Goal: Task Accomplishment & Management: Manage account settings

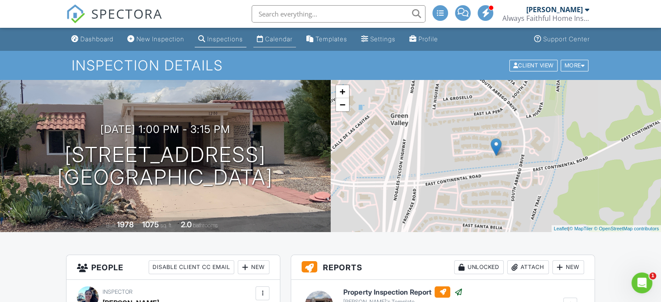
click at [288, 40] on div "Calendar" at bounding box center [278, 38] width 27 height 7
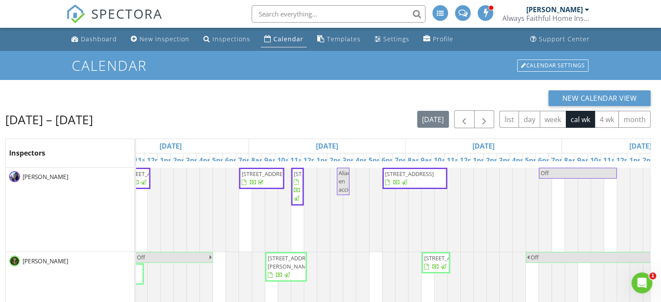
scroll to position [0, 240]
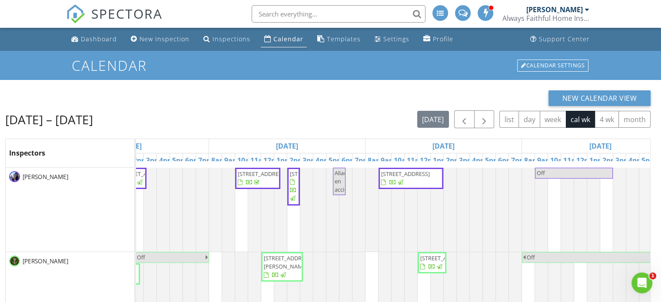
click at [404, 182] on div at bounding box center [401, 183] width 6 height 6
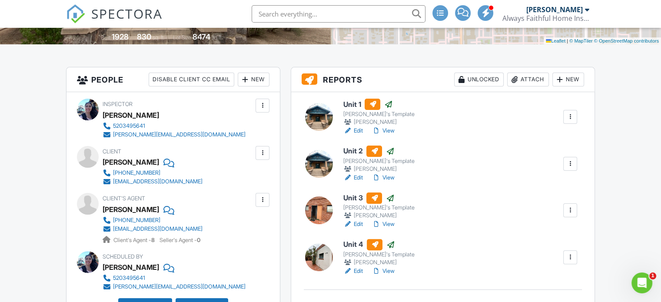
click at [566, 120] on div at bounding box center [570, 117] width 9 height 9
click at [359, 131] on link "Edit" at bounding box center [354, 131] width 20 height 9
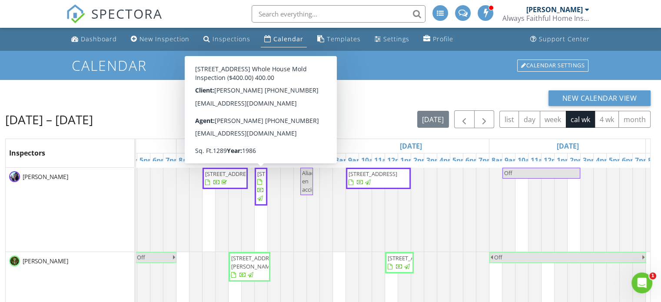
scroll to position [0, 269]
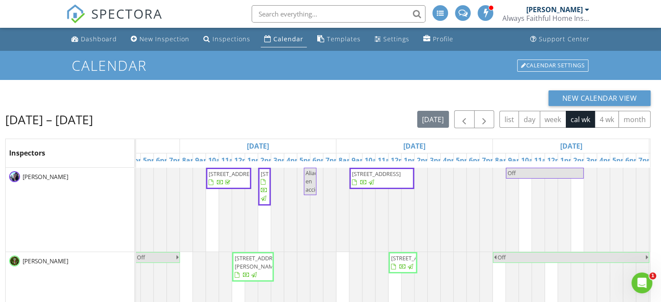
click at [393, 177] on span "502 E 1st St, Tucson 85705" at bounding box center [376, 174] width 49 height 8
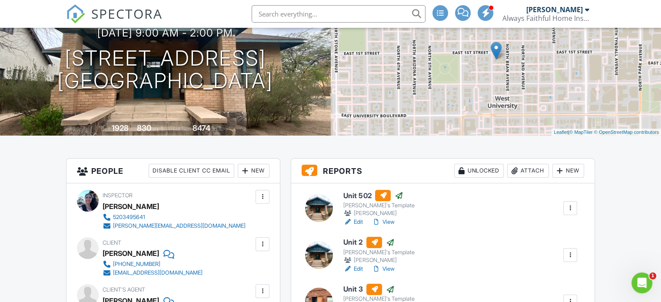
scroll to position [117, 0]
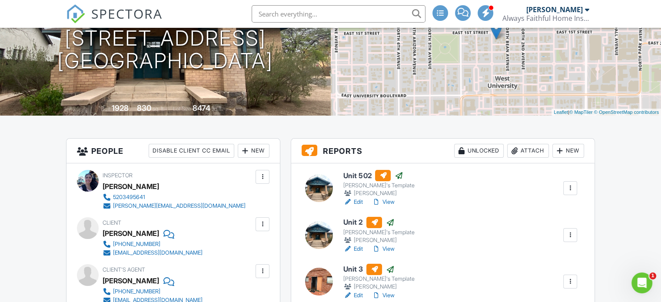
click at [353, 248] on link "Edit" at bounding box center [354, 249] width 20 height 9
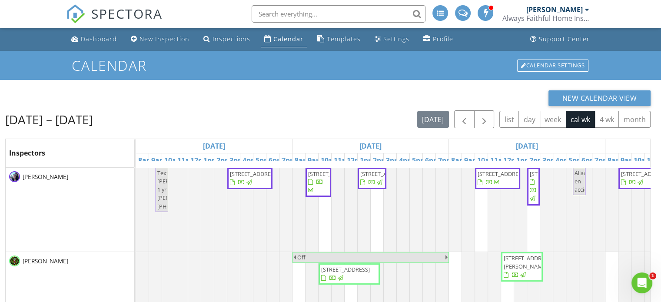
click at [630, 178] on span "502 E 1st St, Tucson 85705" at bounding box center [645, 174] width 49 height 8
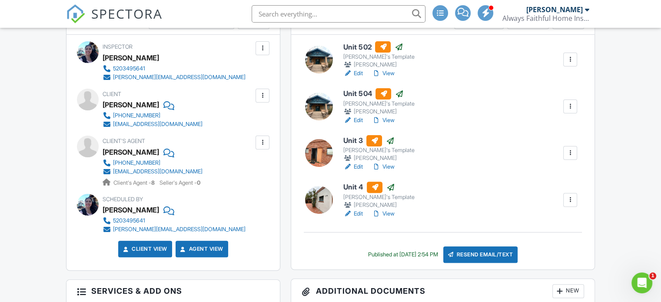
click at [393, 167] on link "View" at bounding box center [383, 167] width 23 height 9
click at [357, 166] on link "Edit" at bounding box center [354, 167] width 20 height 9
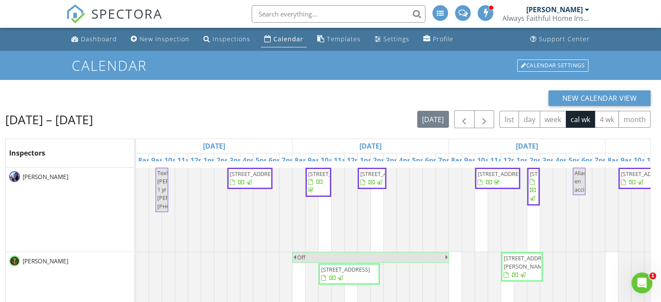
click at [632, 178] on span "[STREET_ADDRESS]" at bounding box center [645, 174] width 49 height 8
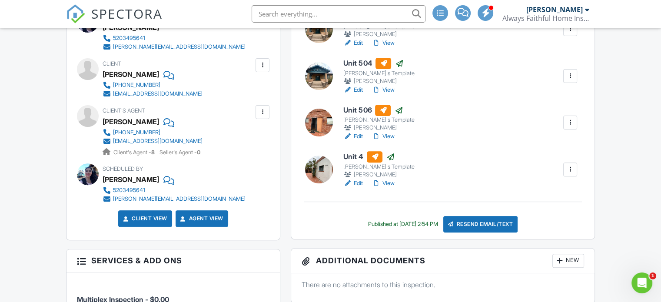
scroll to position [276, 0]
click at [357, 183] on link "Edit" at bounding box center [354, 183] width 20 height 9
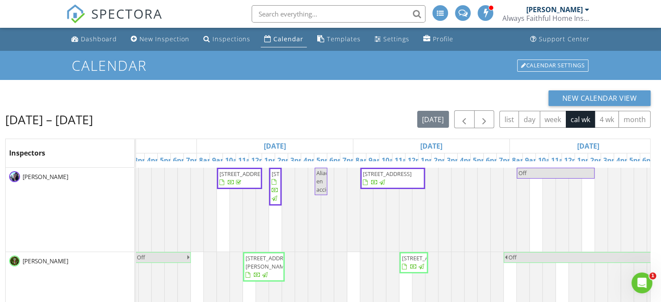
scroll to position [0, 258]
click at [413, 182] on span "502 E 1st St, Tucson 85705" at bounding box center [392, 178] width 61 height 17
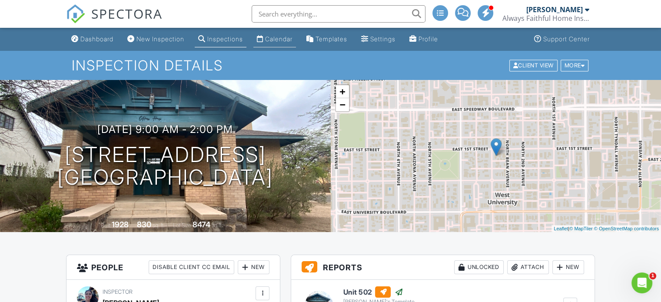
click at [280, 36] on div "Calendar" at bounding box center [278, 38] width 27 height 7
